Goal: Find specific page/section: Find specific page/section

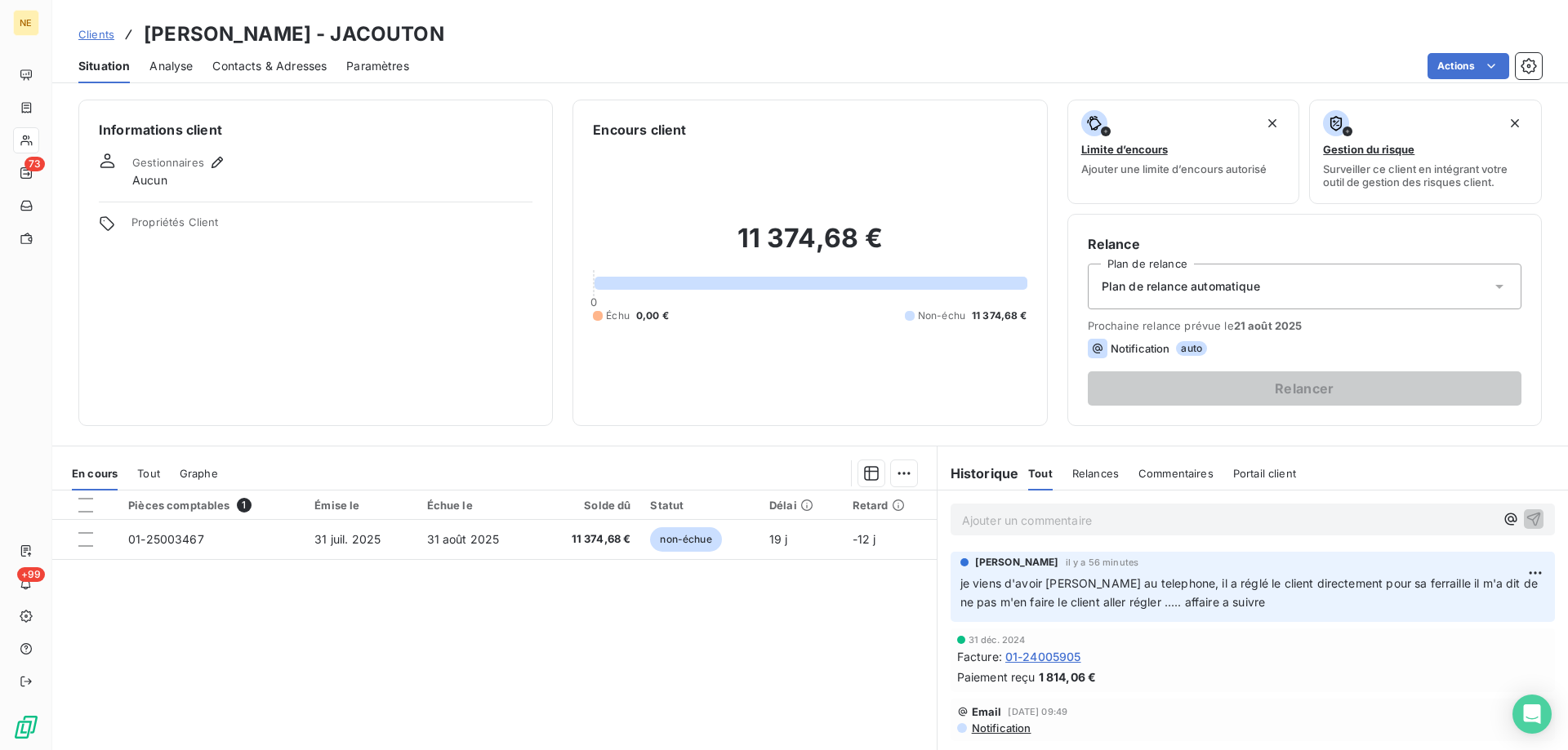
scroll to position [104, 0]
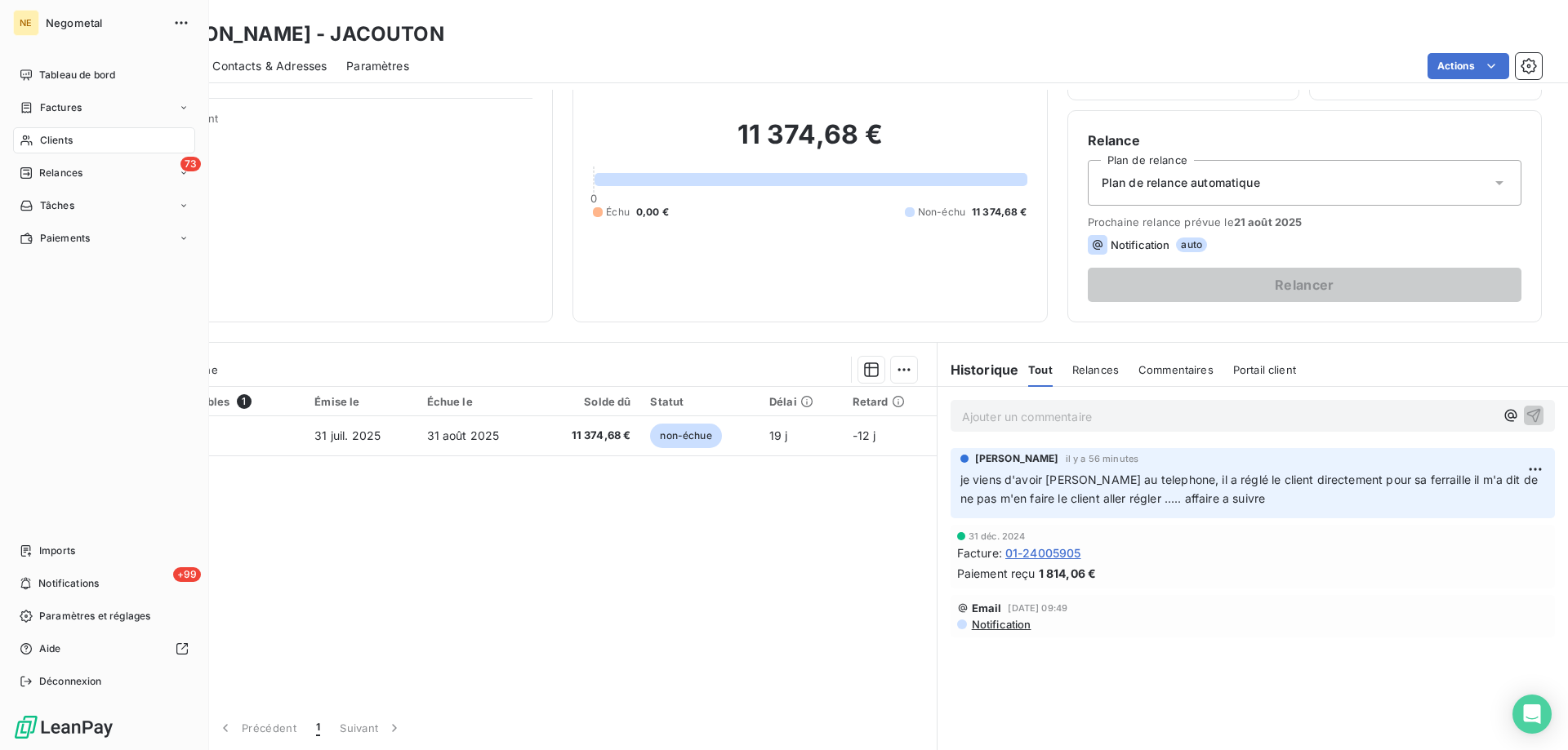
click at [54, 142] on span "Clients" at bounding box center [56, 141] width 33 height 15
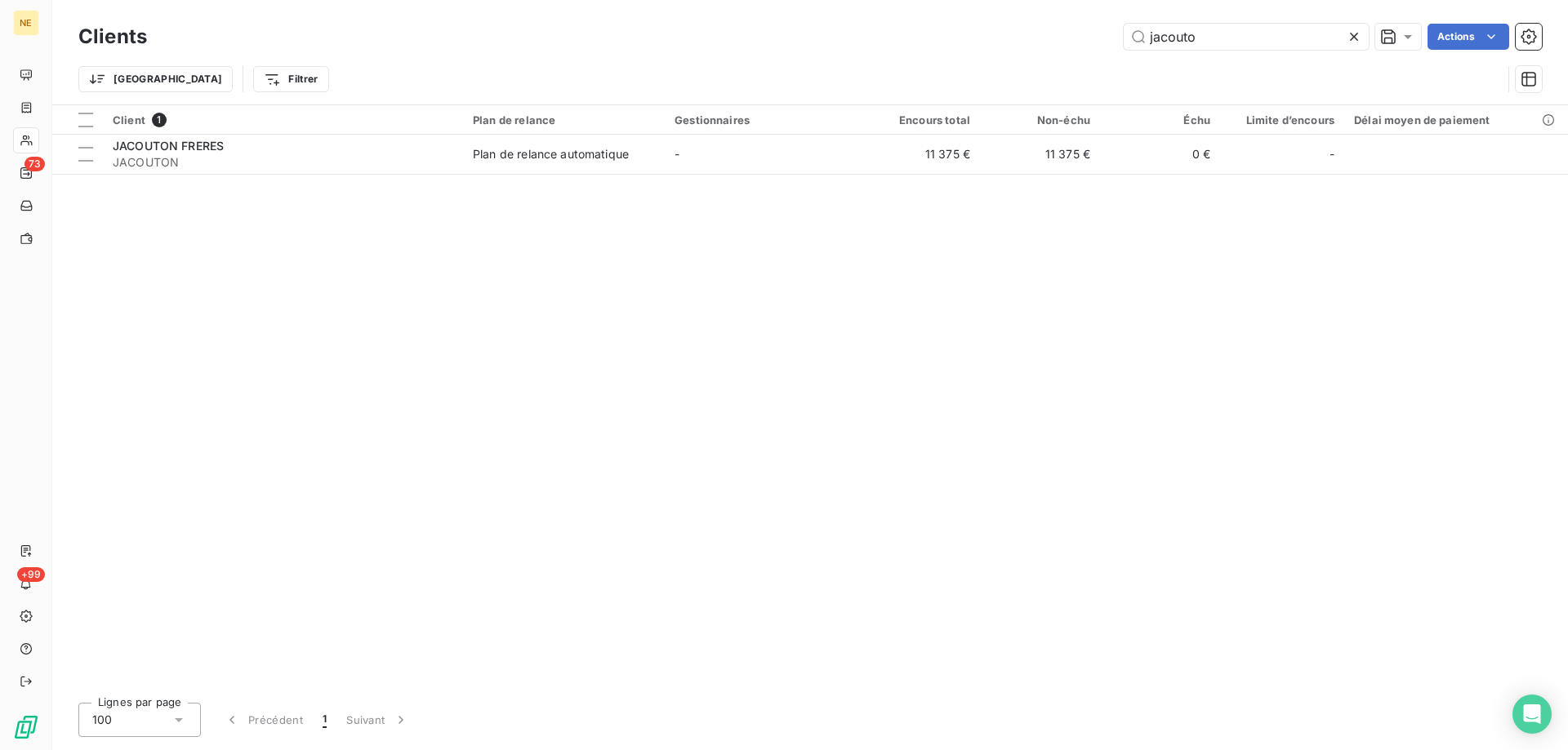
drag, startPoint x: 1206, startPoint y: 42, endPoint x: 1101, endPoint y: 45, distance: 105.0
click at [1101, 45] on div "jacouto Actions" at bounding box center [854, 37] width 1375 height 26
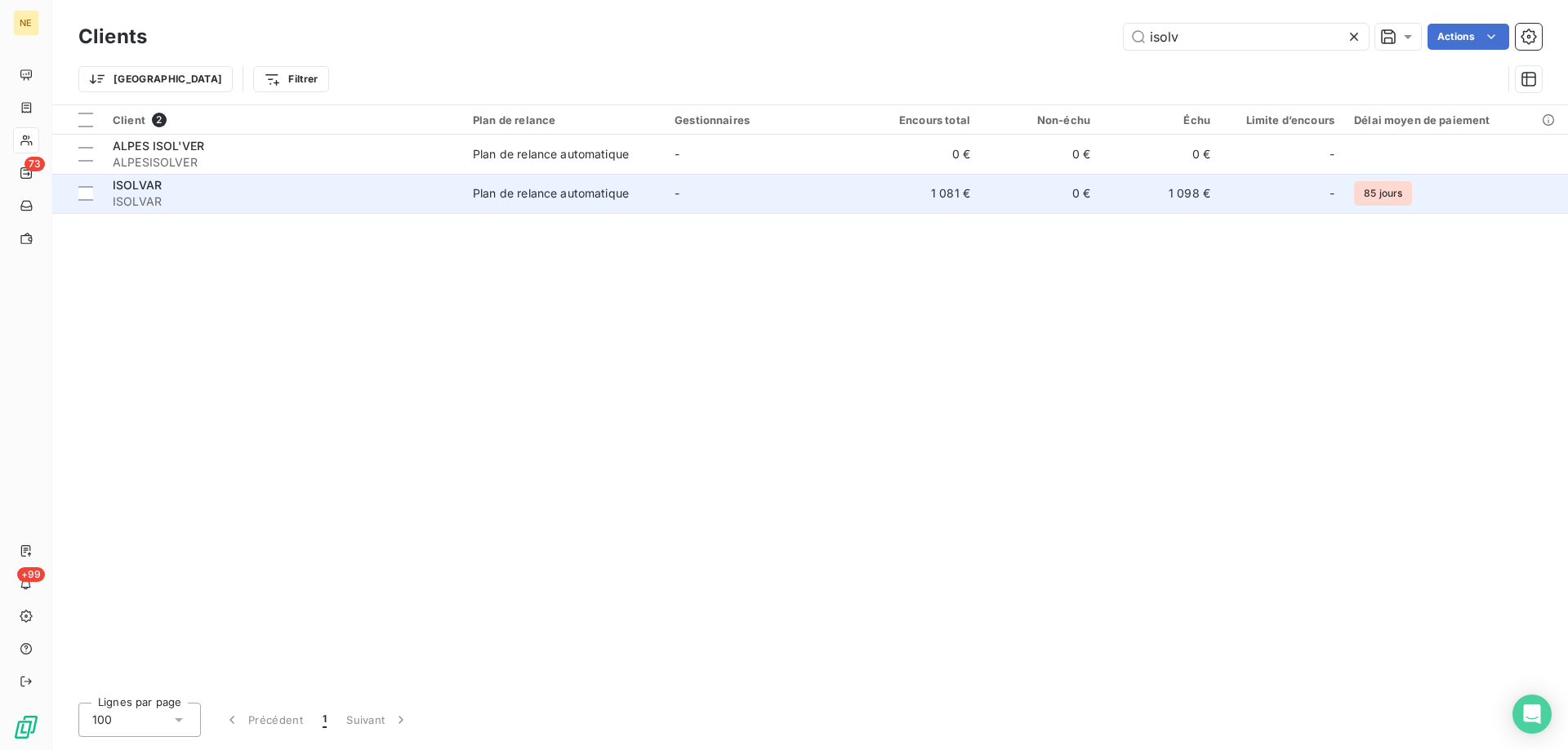
type input "isolv"
click at [366, 182] on div "ISOLVAR" at bounding box center [282, 185] width 341 height 16
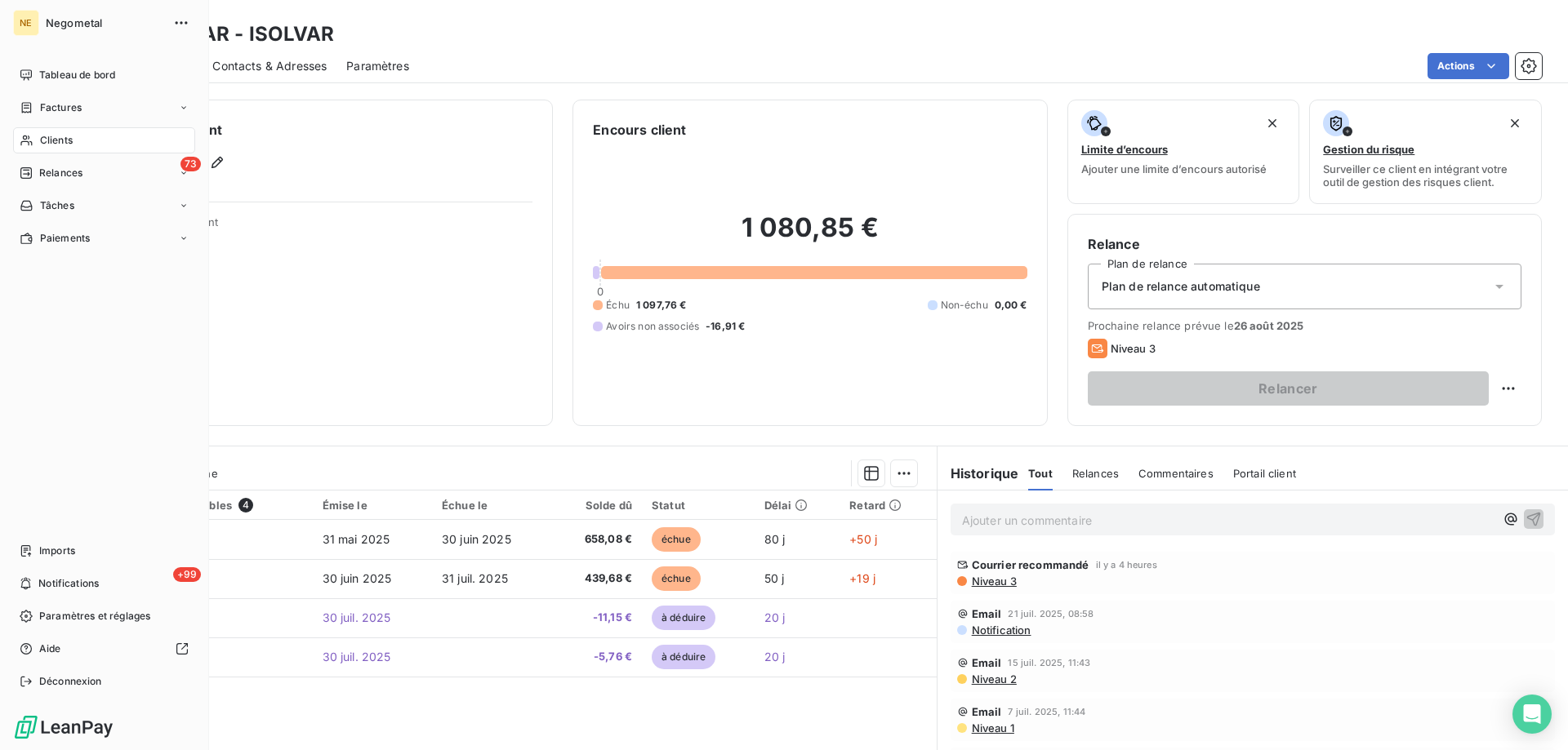
click at [39, 144] on div "Clients" at bounding box center [104, 141] width 182 height 26
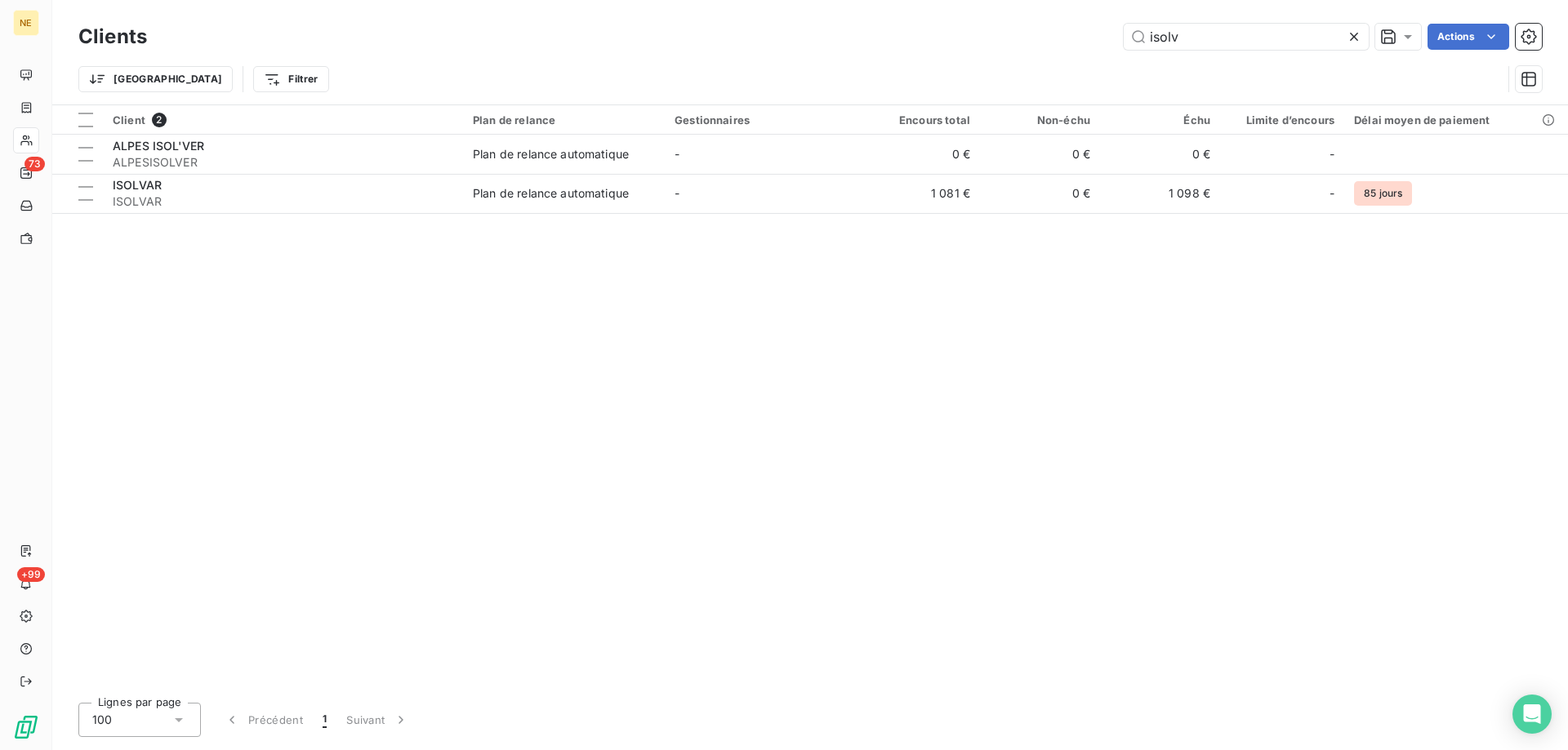
drag, startPoint x: 1185, startPoint y: 43, endPoint x: 1103, endPoint y: 51, distance: 82.4
click at [1103, 51] on div "Clients isolv Actions" at bounding box center [810, 37] width 1463 height 34
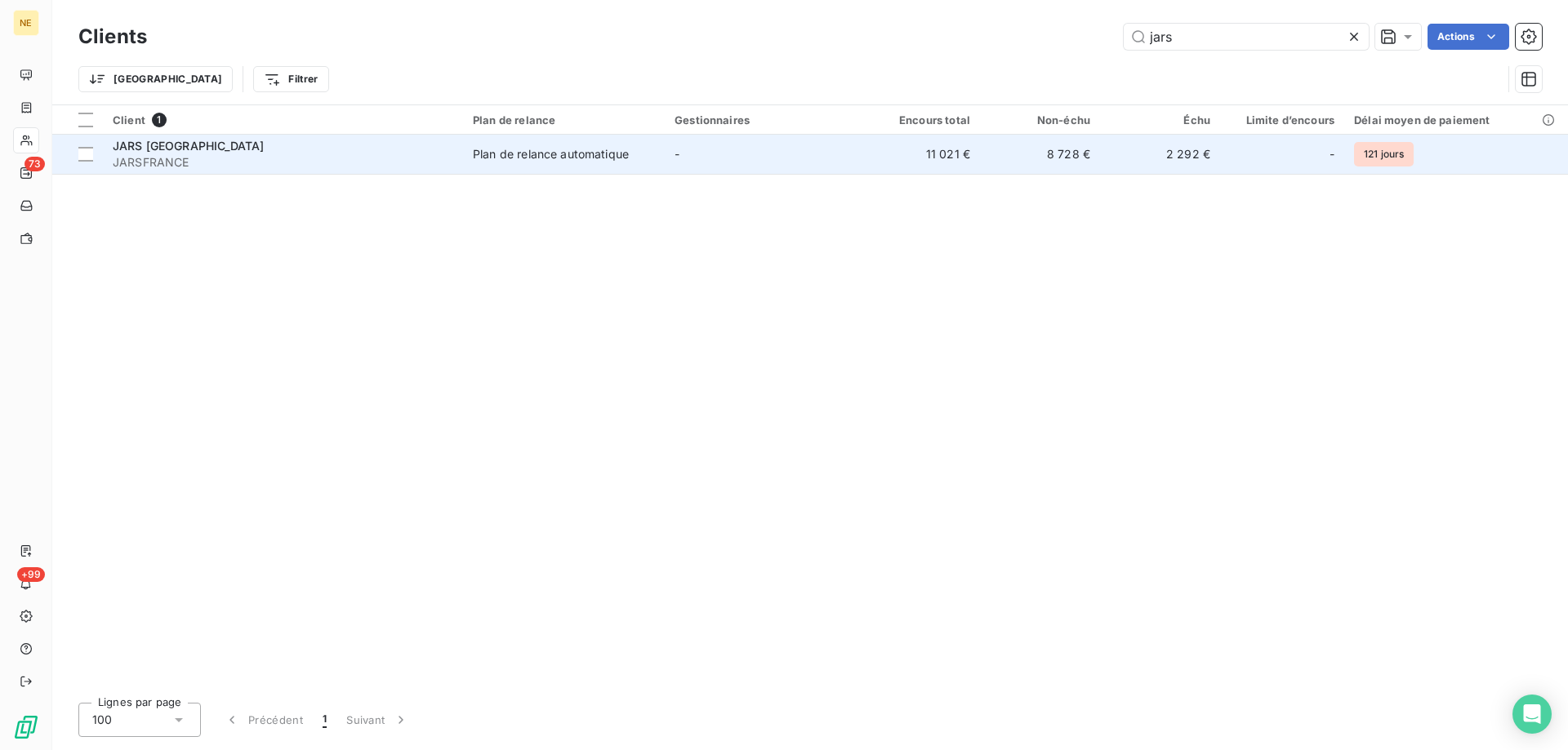
type input "jars"
click at [370, 147] on div "JARS [GEOGRAPHIC_DATA]" at bounding box center [282, 145] width 341 height 16
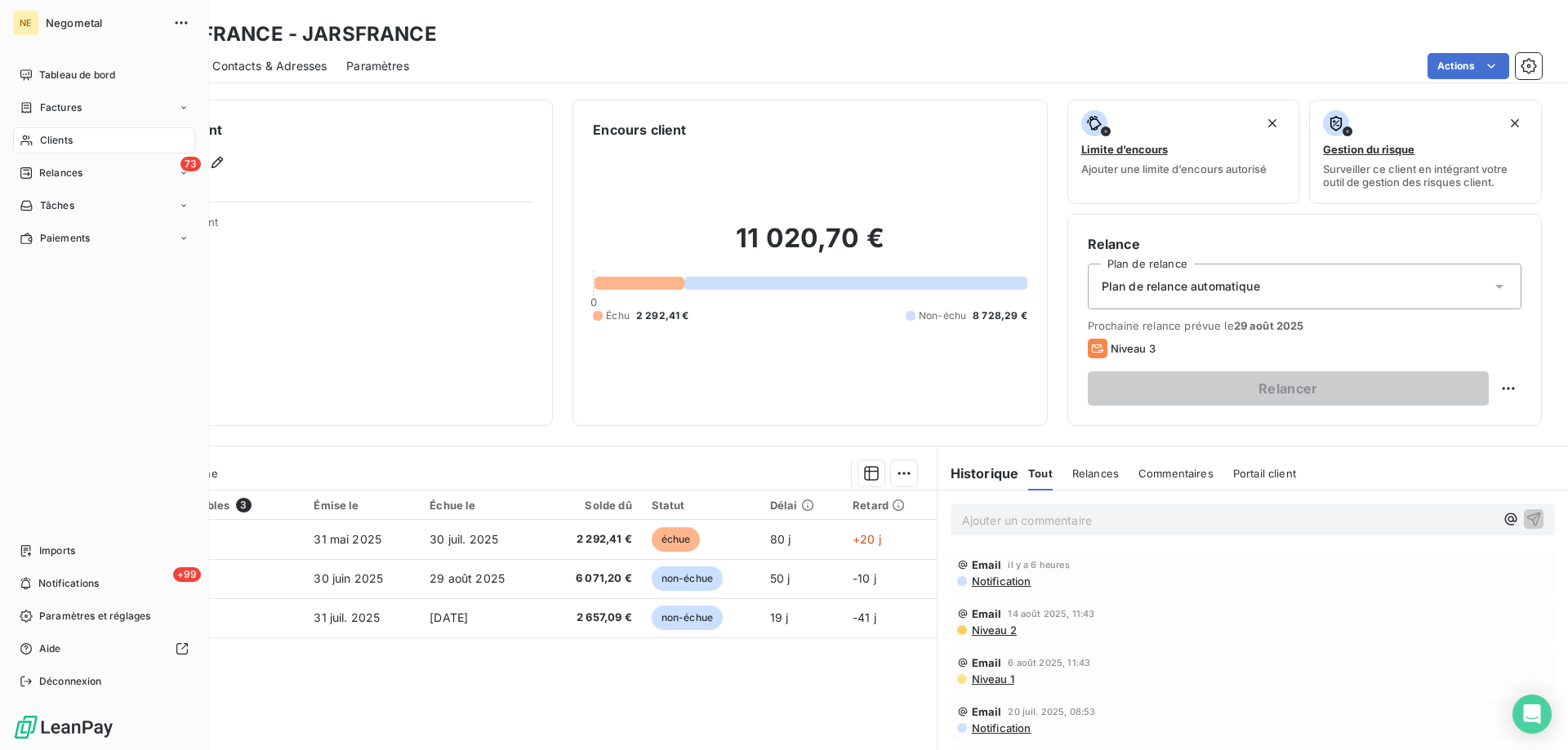
click at [35, 140] on div "Clients" at bounding box center [104, 141] width 182 height 26
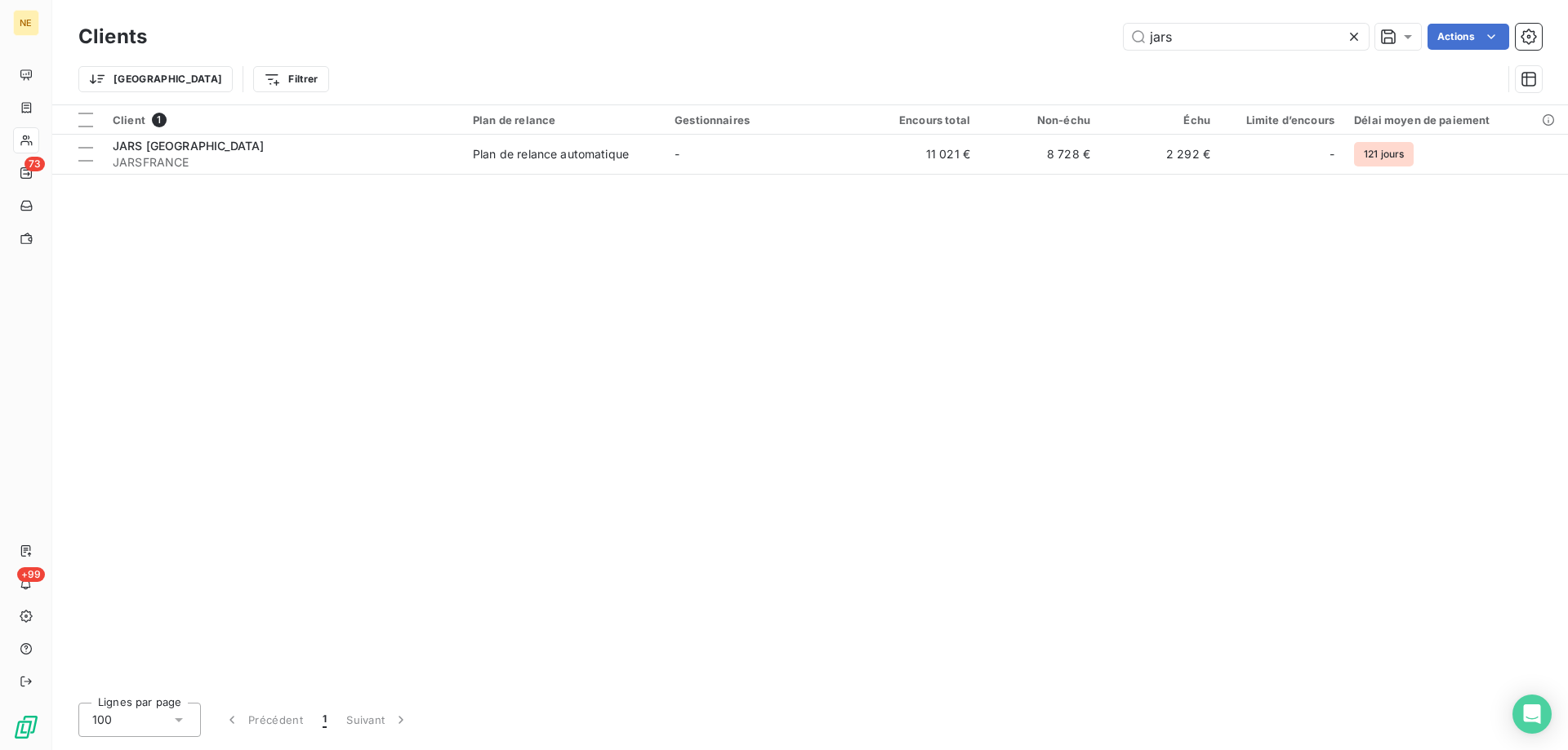
drag, startPoint x: 1181, startPoint y: 43, endPoint x: 1115, endPoint y: 31, distance: 67.1
click at [1115, 31] on div "jars Actions" at bounding box center [854, 37] width 1375 height 26
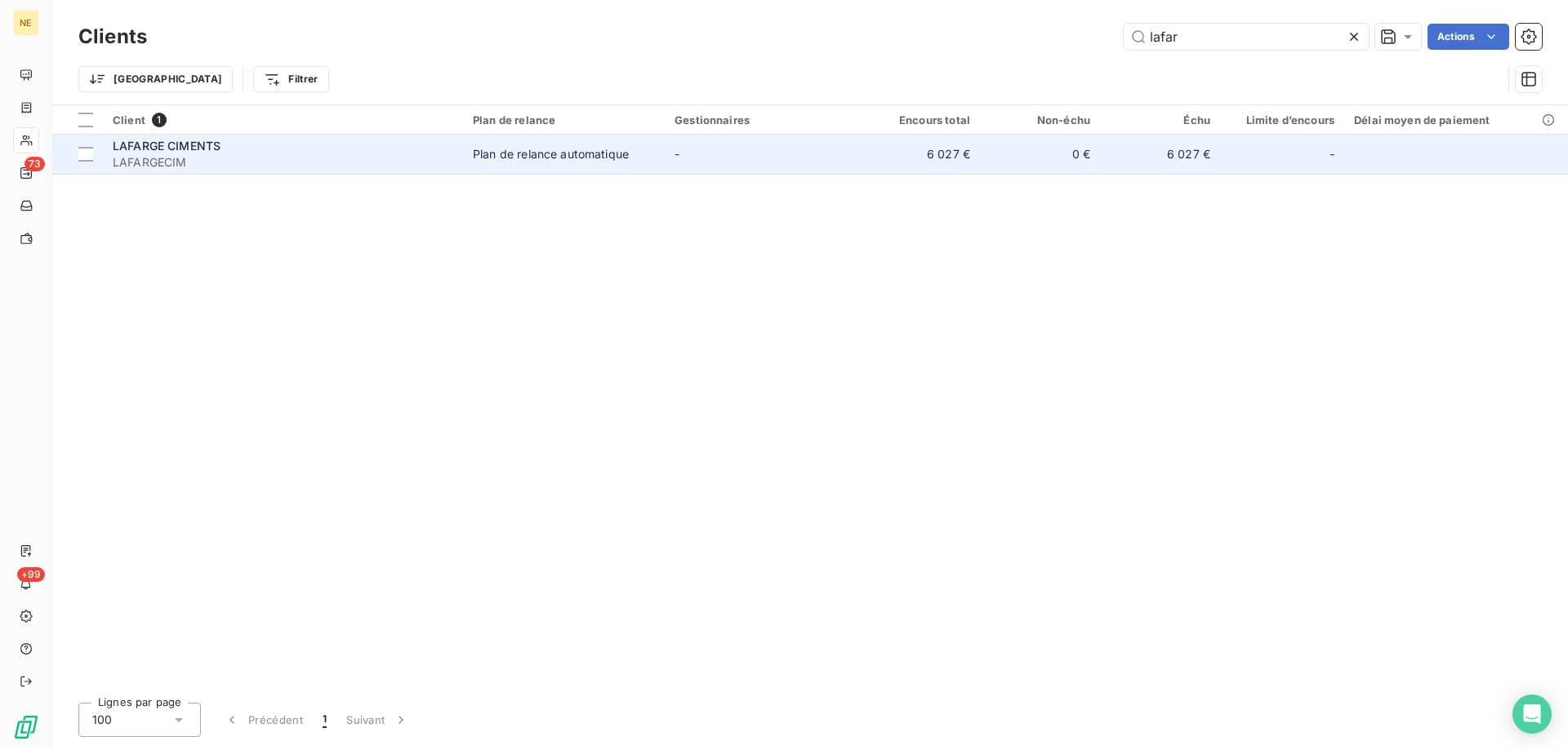
type input "lafar"
drag, startPoint x: 408, startPoint y: 138, endPoint x: 412, endPoint y: 148, distance: 10.8
click at [412, 148] on div "LAFARGE CIMENTS" at bounding box center [282, 145] width 341 height 16
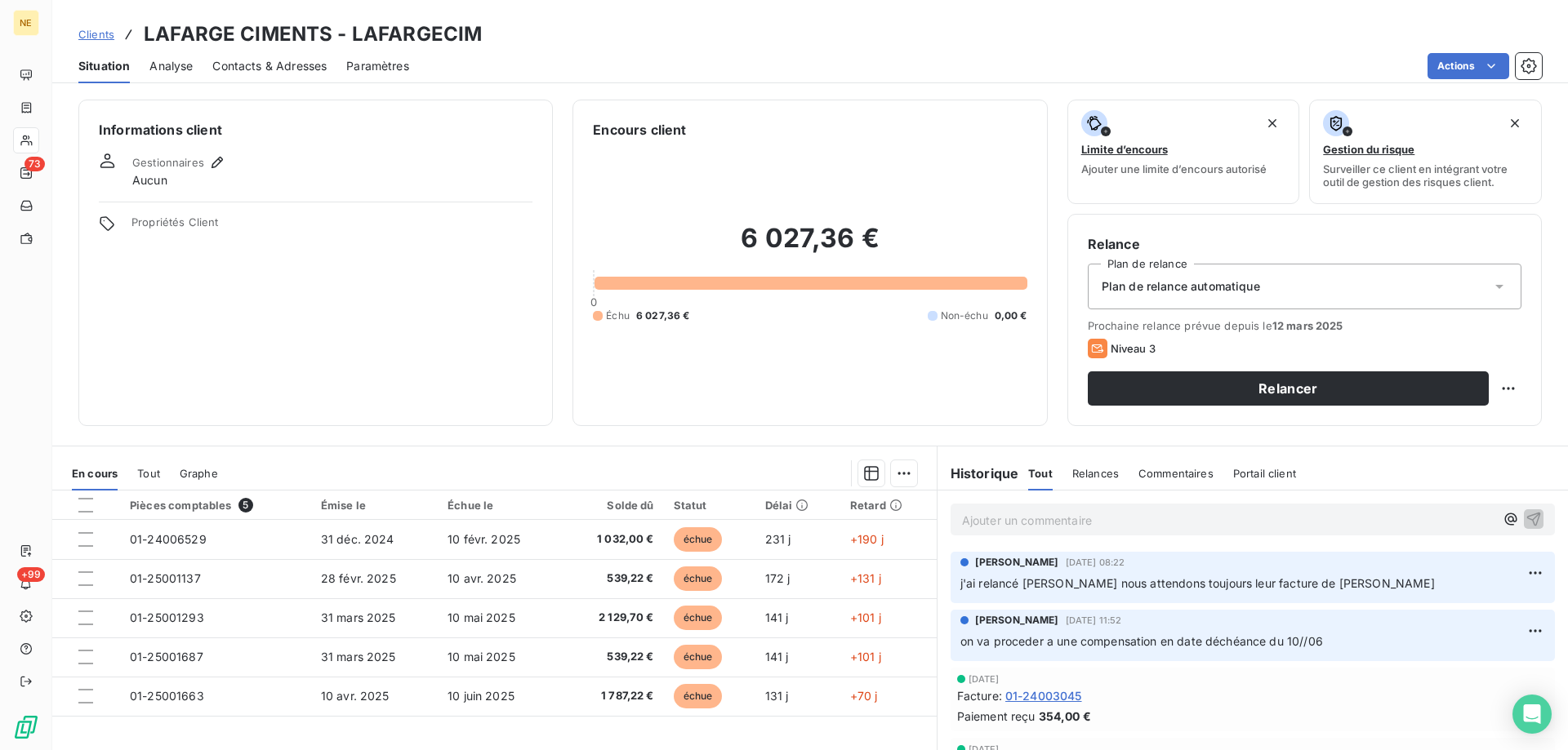
click at [1001, 514] on p "Ajouter un commentaire ﻿" at bounding box center [1228, 521] width 532 height 21
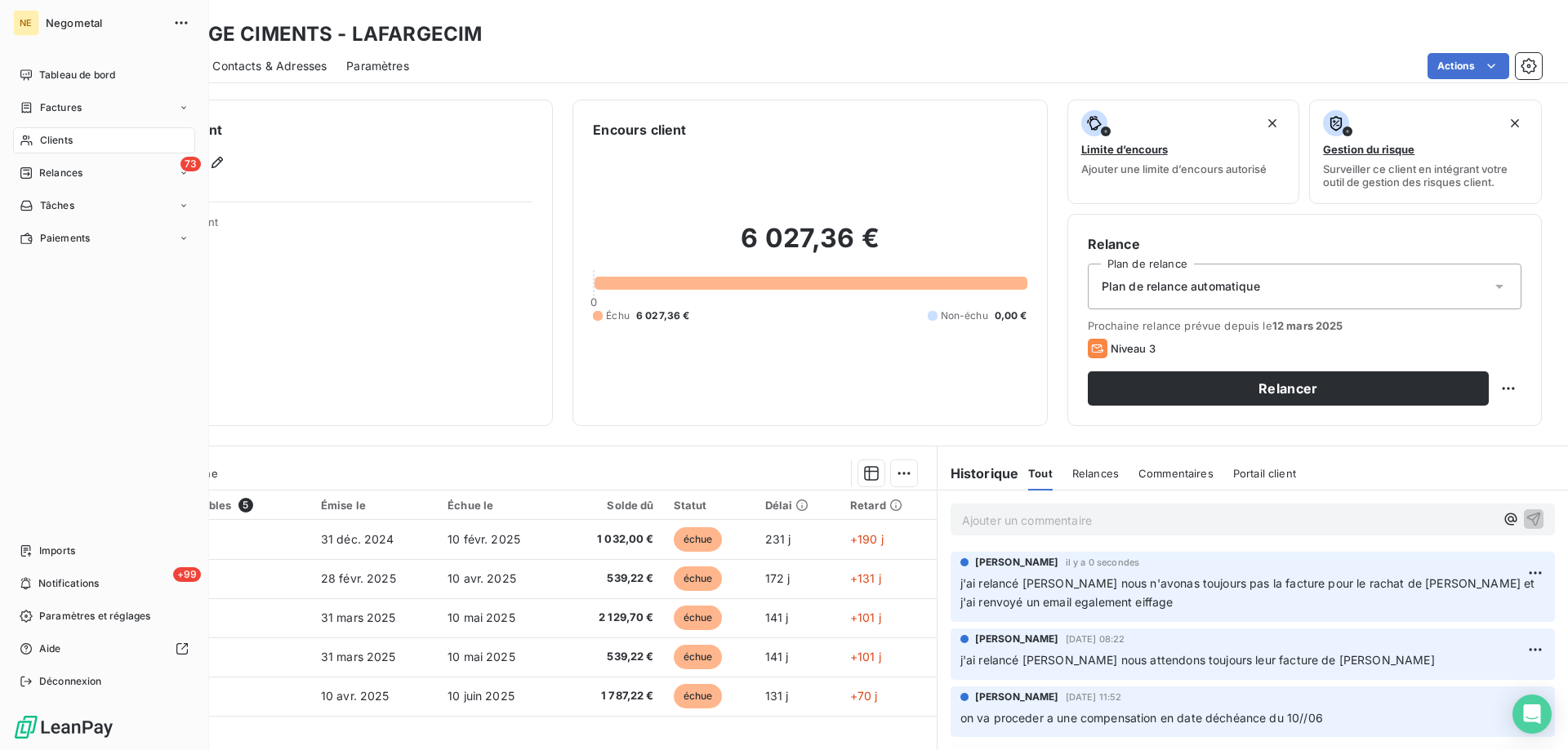
click at [51, 133] on span "Clients" at bounding box center [56, 141] width 33 height 15
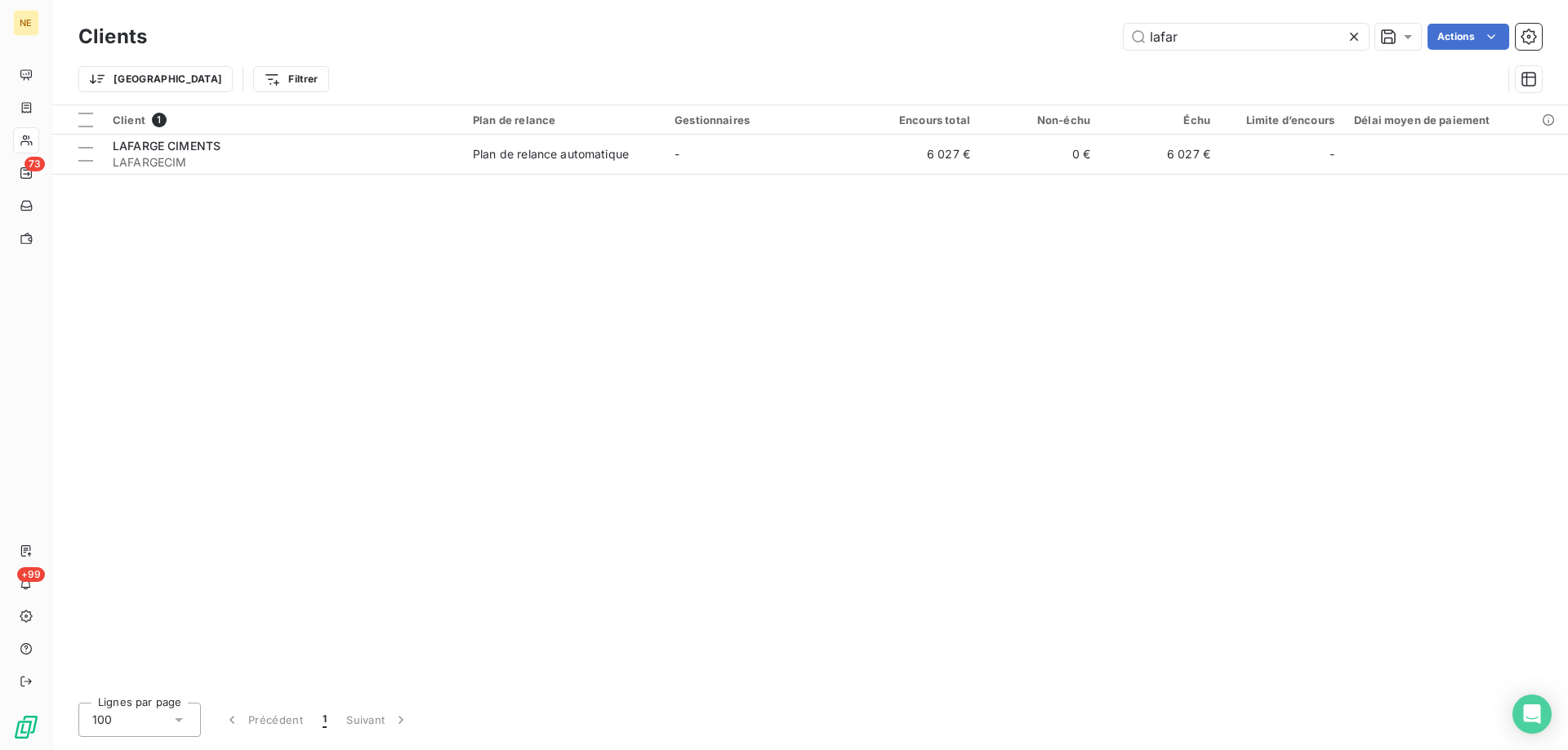
drag, startPoint x: 1164, startPoint y: 35, endPoint x: 1108, endPoint y: 37, distance: 56.0
click at [1108, 37] on div "lafar Actions" at bounding box center [854, 37] width 1375 height 26
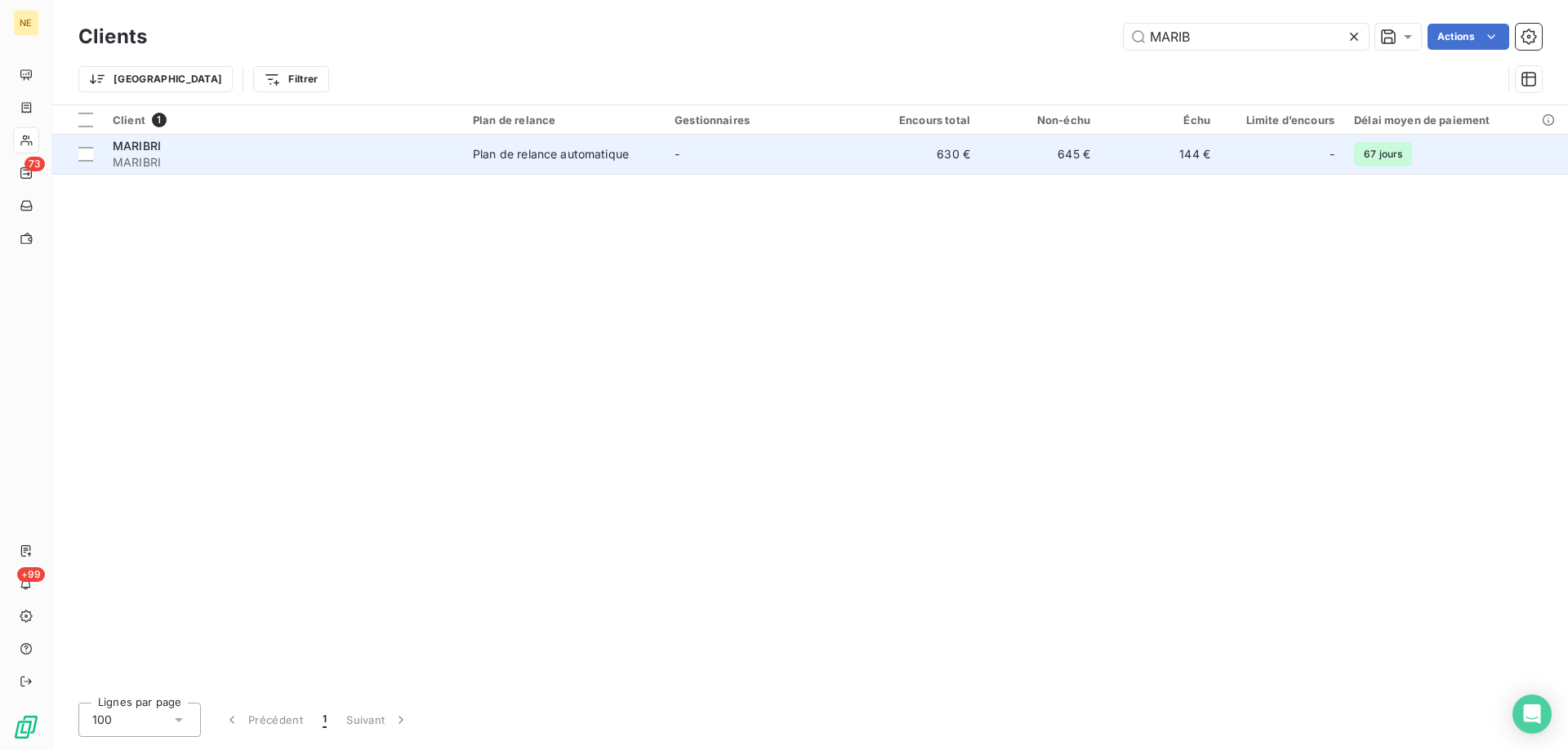
type input "MARIB"
click at [406, 155] on span "MARIBRI" at bounding box center [282, 162] width 341 height 16
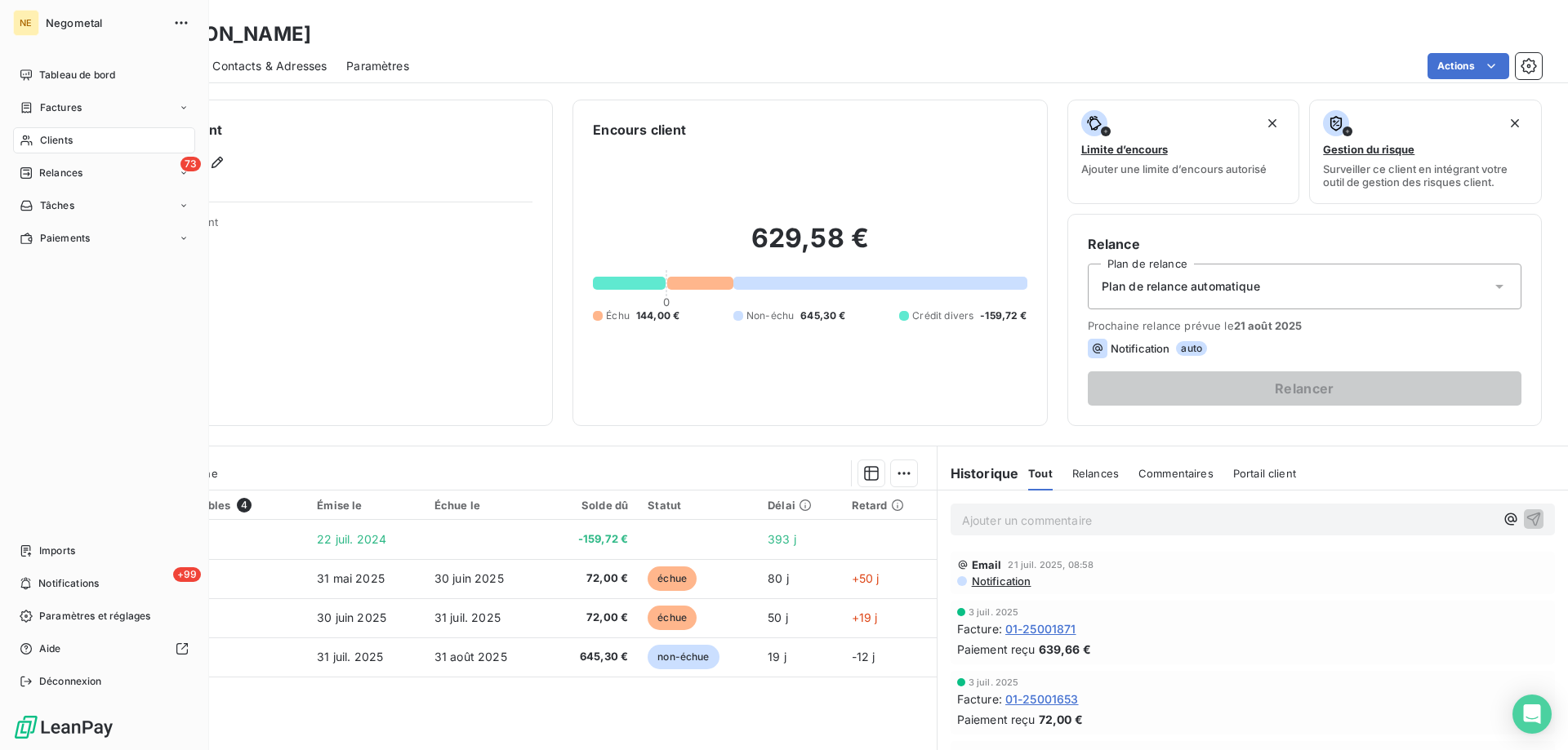
click at [63, 148] on div "Clients" at bounding box center [104, 141] width 182 height 26
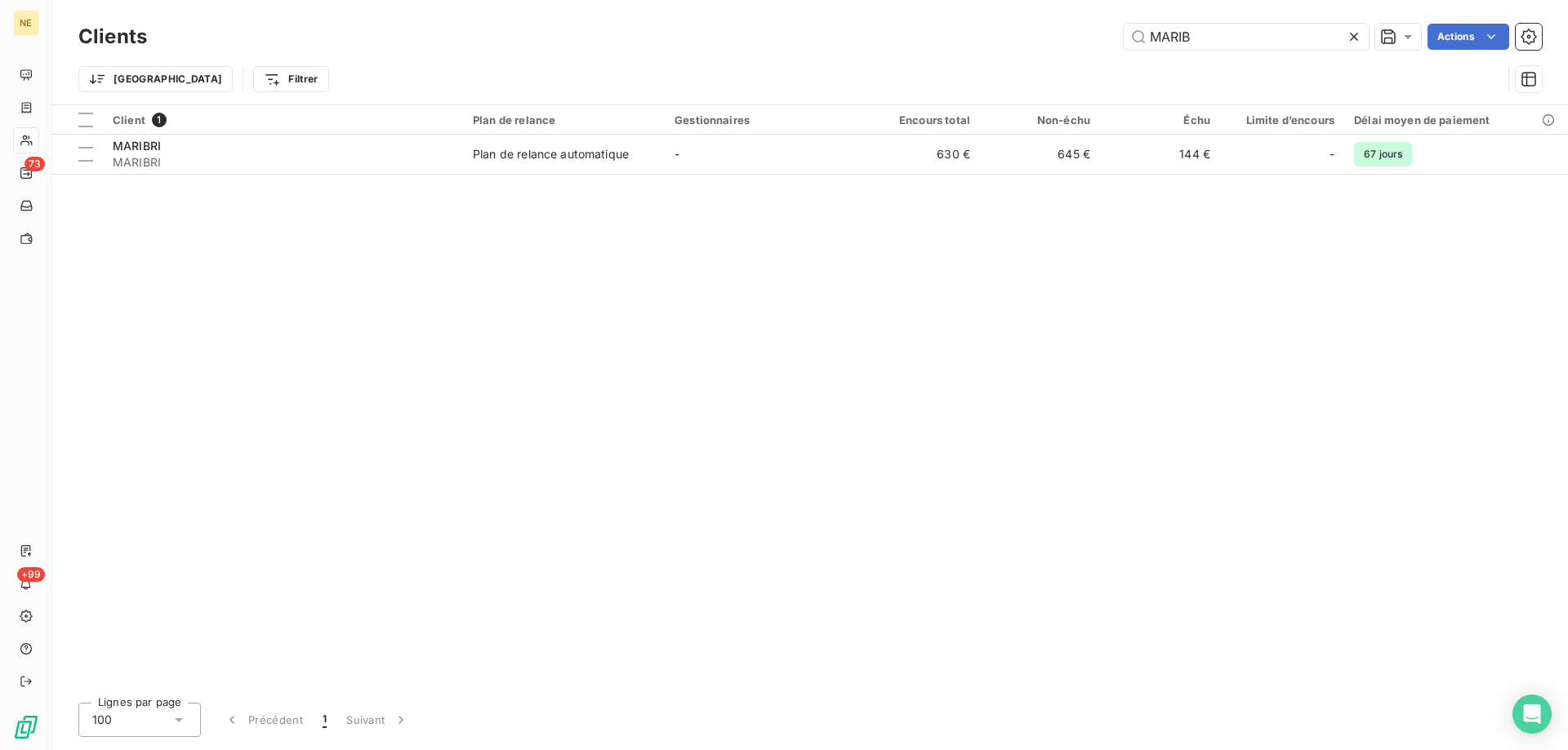
drag, startPoint x: 1192, startPoint y: 42, endPoint x: 1117, endPoint y: 41, distance: 75.0
click at [1117, 41] on div "MARIB Actions" at bounding box center [854, 37] width 1375 height 26
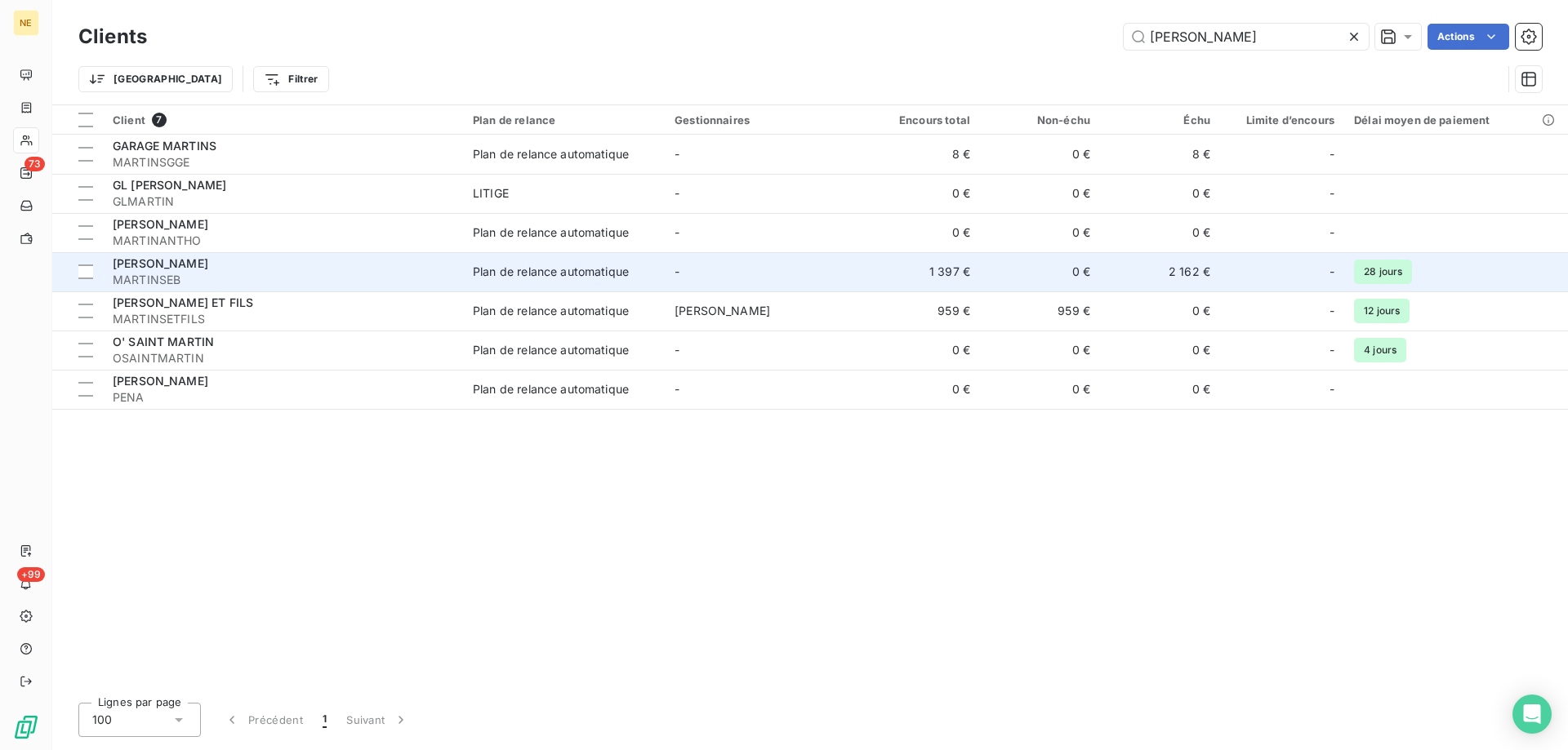
type input "[PERSON_NAME]"
click at [502, 266] on div "Plan de relance automatique" at bounding box center [550, 271] width 156 height 16
